Goal: Transaction & Acquisition: Subscribe to service/newsletter

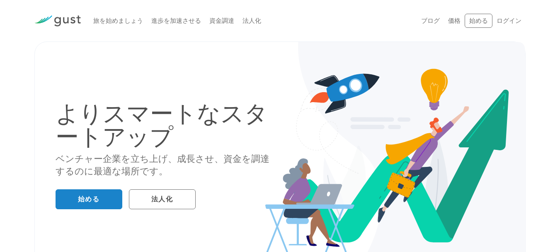
click at [123, 19] on font "旅を始めましょう" at bounding box center [118, 20] width 50 height 7
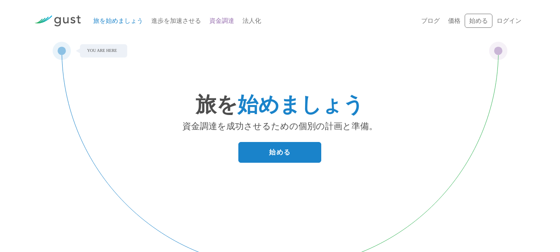
click at [225, 20] on font "資金調達" at bounding box center [221, 20] width 25 height 7
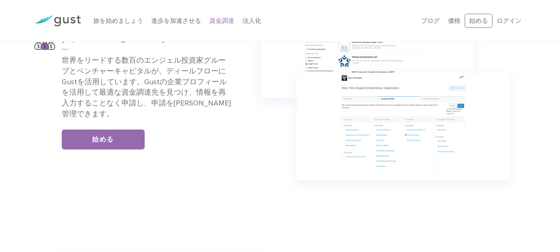
drag, startPoint x: 0, startPoint y: 0, endPoint x: 540, endPoint y: 110, distance: 550.7
click at [560, 105] on html "旅を始めましょう 進歩を加速させる 資金調達 法人化 ブログ よくある質問 価格 始める ログイン ログイン 旅を始めましょう 進歩を加速させる 資金調達 法…" at bounding box center [280, 249] width 560 height 1704
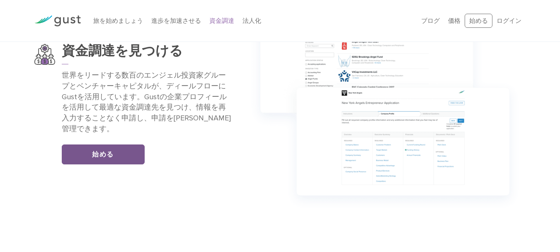
click at [114, 151] on link "始める" at bounding box center [103, 154] width 83 height 20
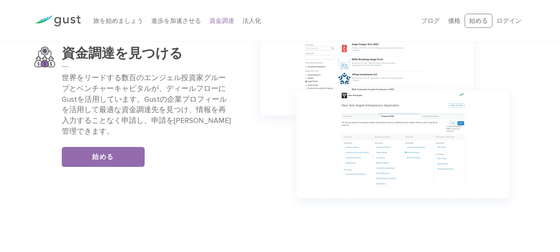
scroll to position [592, 0]
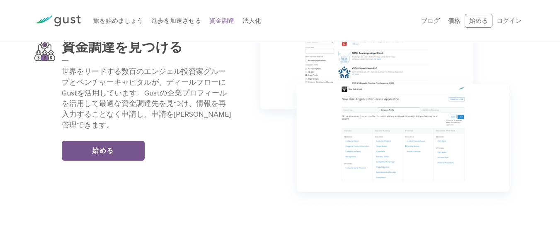
click at [117, 141] on link "始める" at bounding box center [103, 151] width 83 height 20
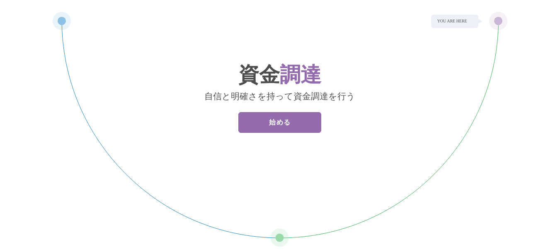
scroll to position [0, 0]
